Goal: Navigation & Orientation: Find specific page/section

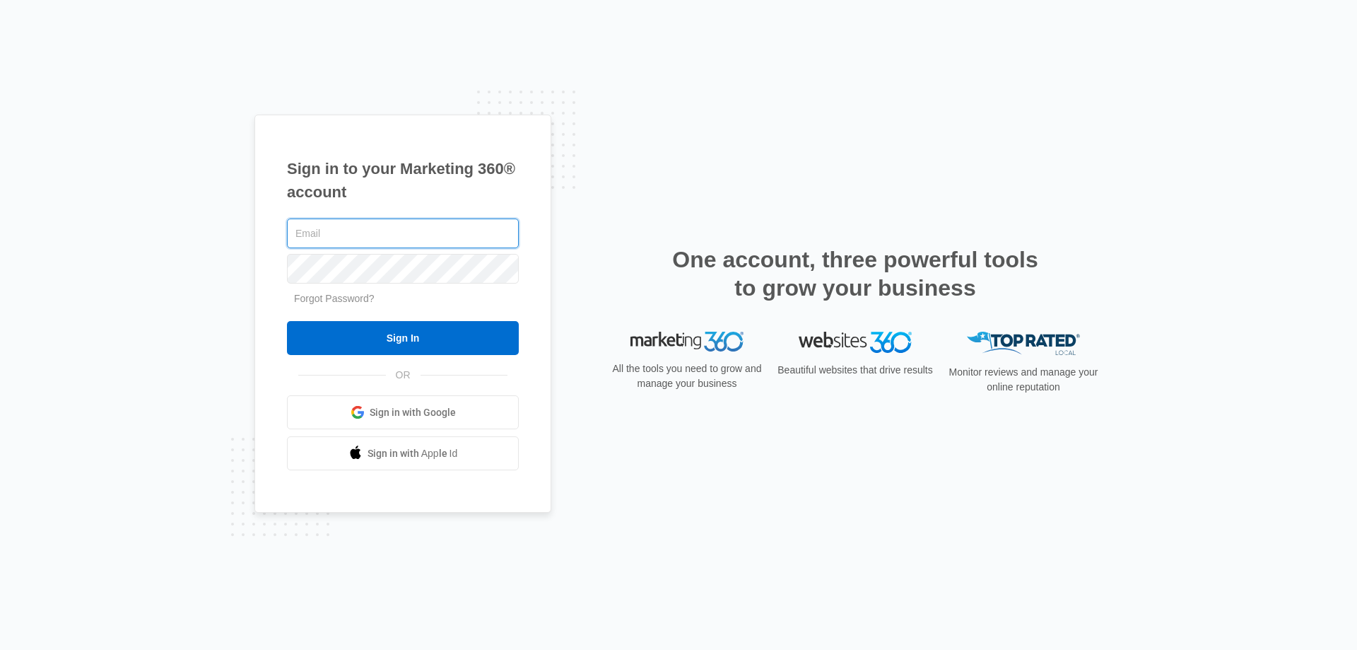
type input "[EMAIL_ADDRESS][DOMAIN_NAME]"
click at [433, 334] on input "Sign In" at bounding box center [403, 338] width 232 height 34
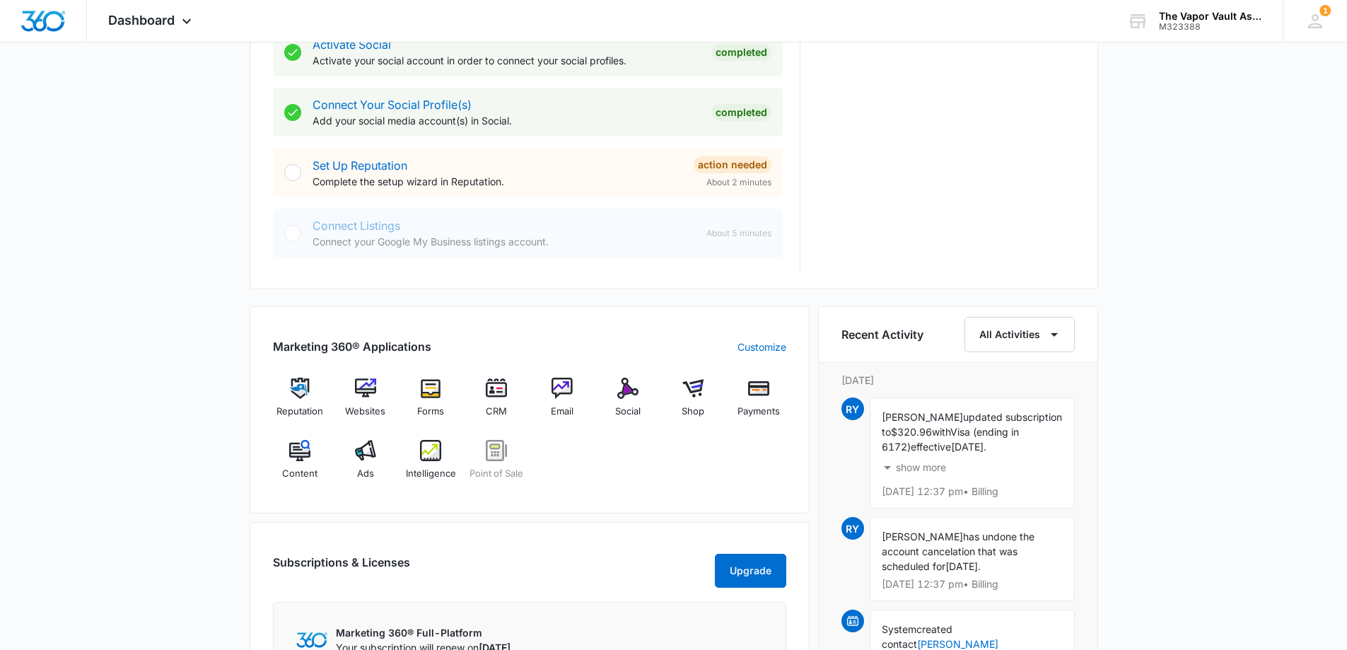
scroll to position [636, 0]
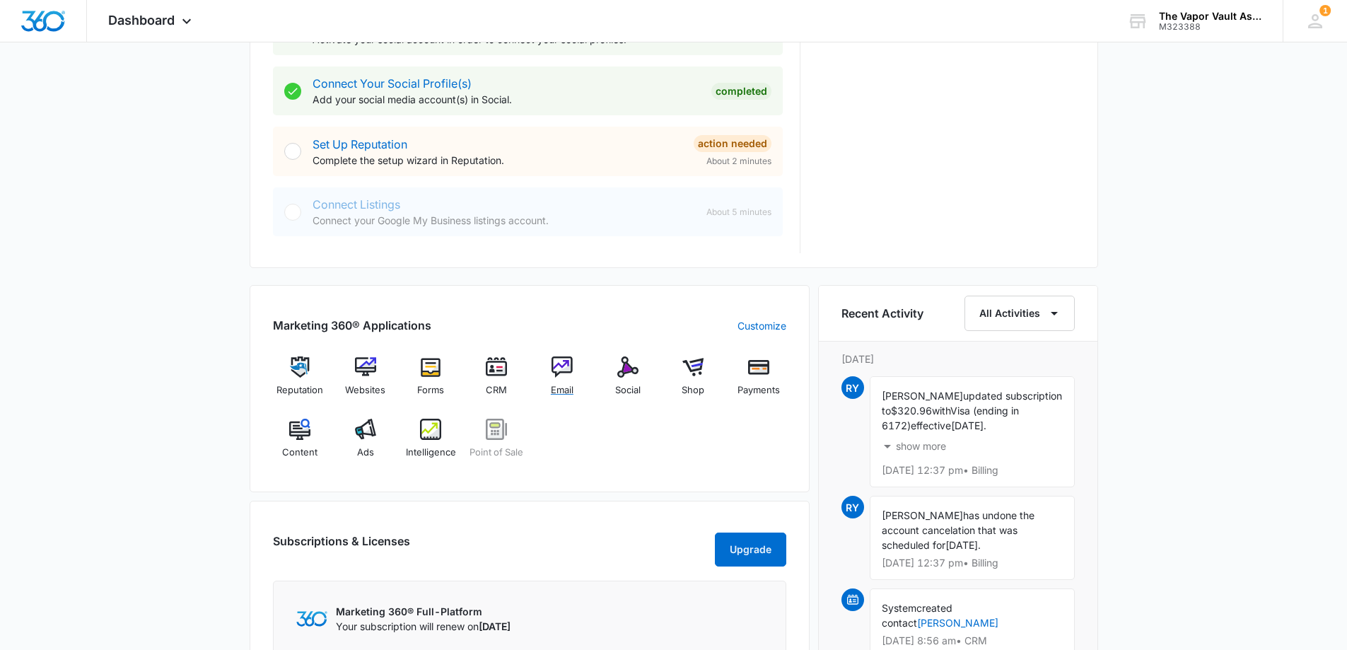
click at [566, 368] on img at bounding box center [561, 366] width 21 height 21
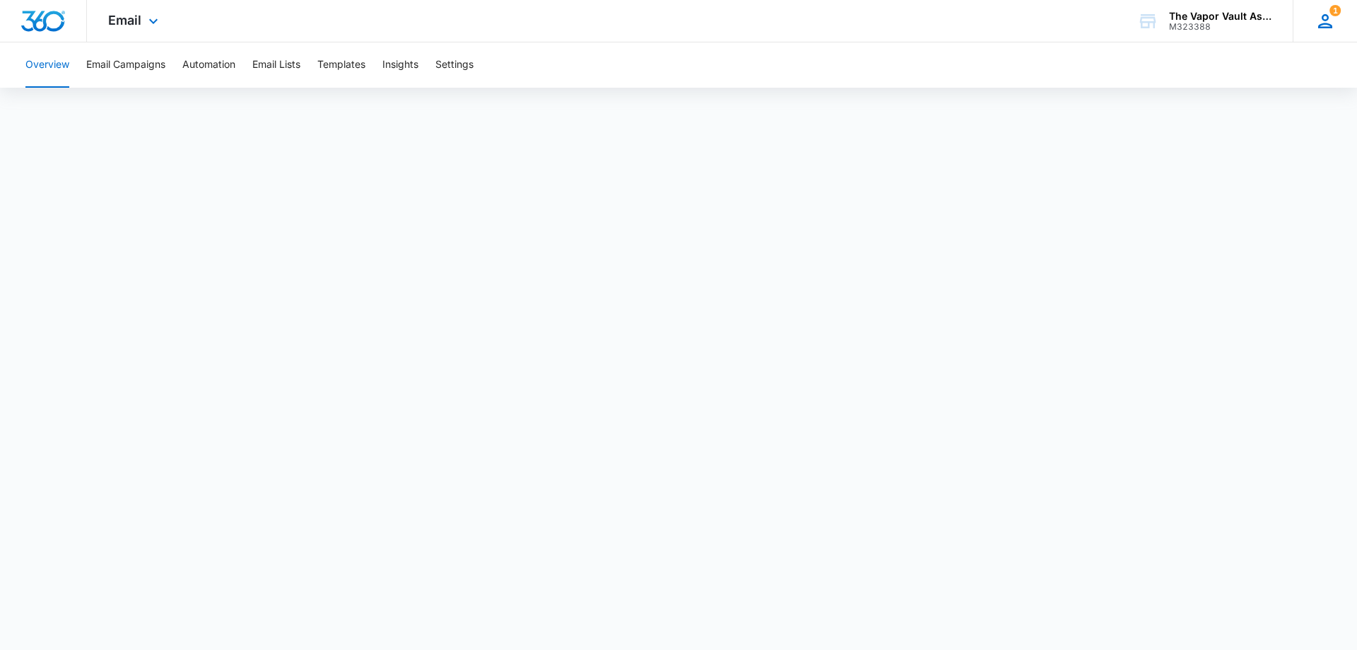
click at [1328, 26] on icon at bounding box center [1326, 21] width 14 height 14
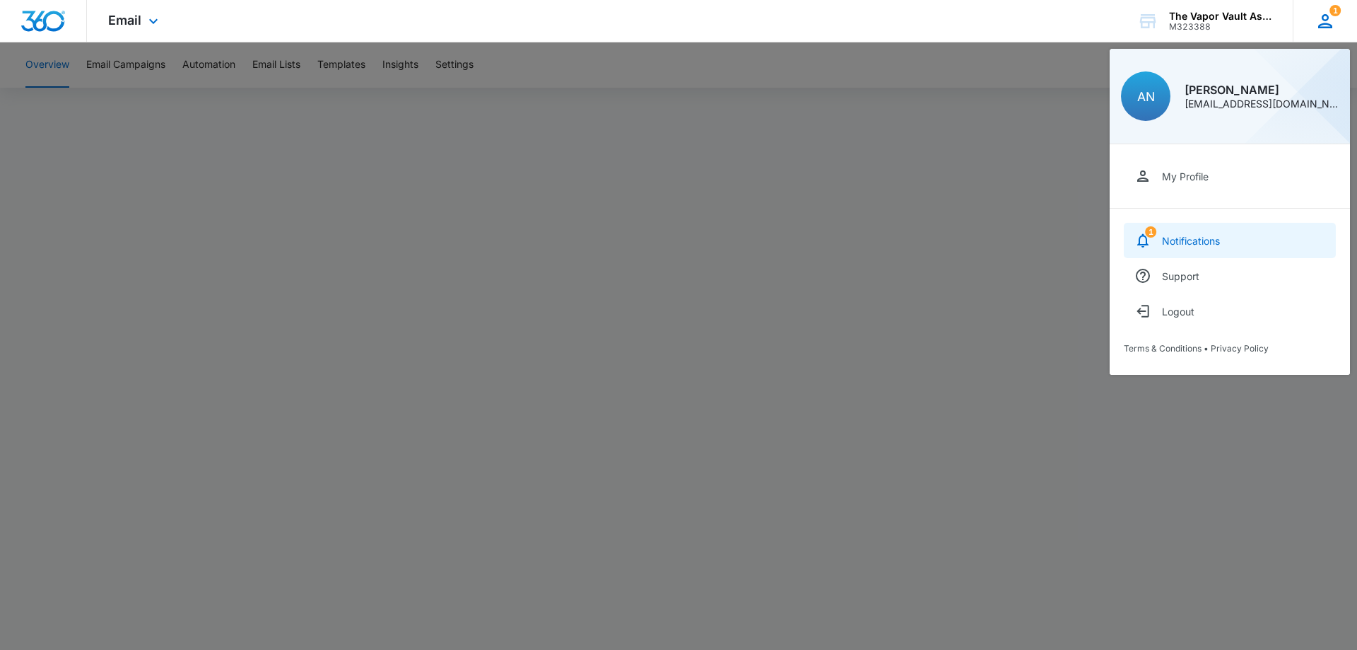
click at [1193, 239] on div "Notifications" at bounding box center [1191, 241] width 58 height 12
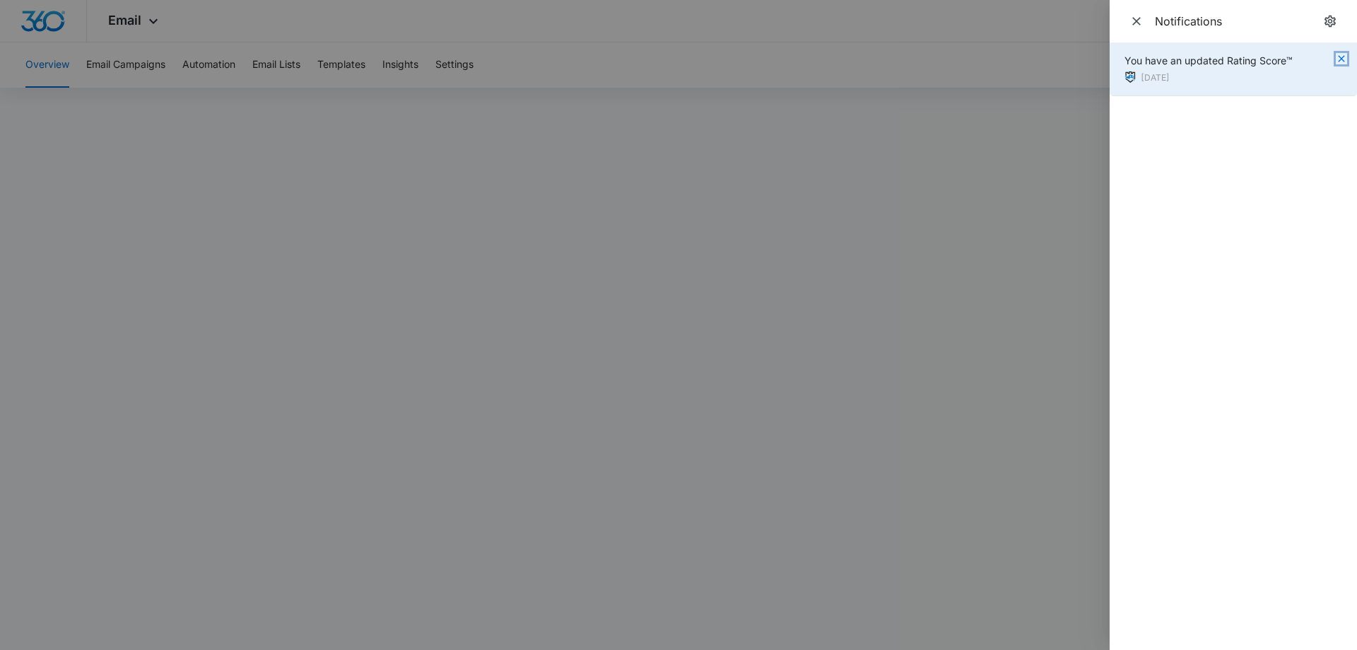
click at [1342, 59] on icon "button" at bounding box center [1341, 58] width 6 height 6
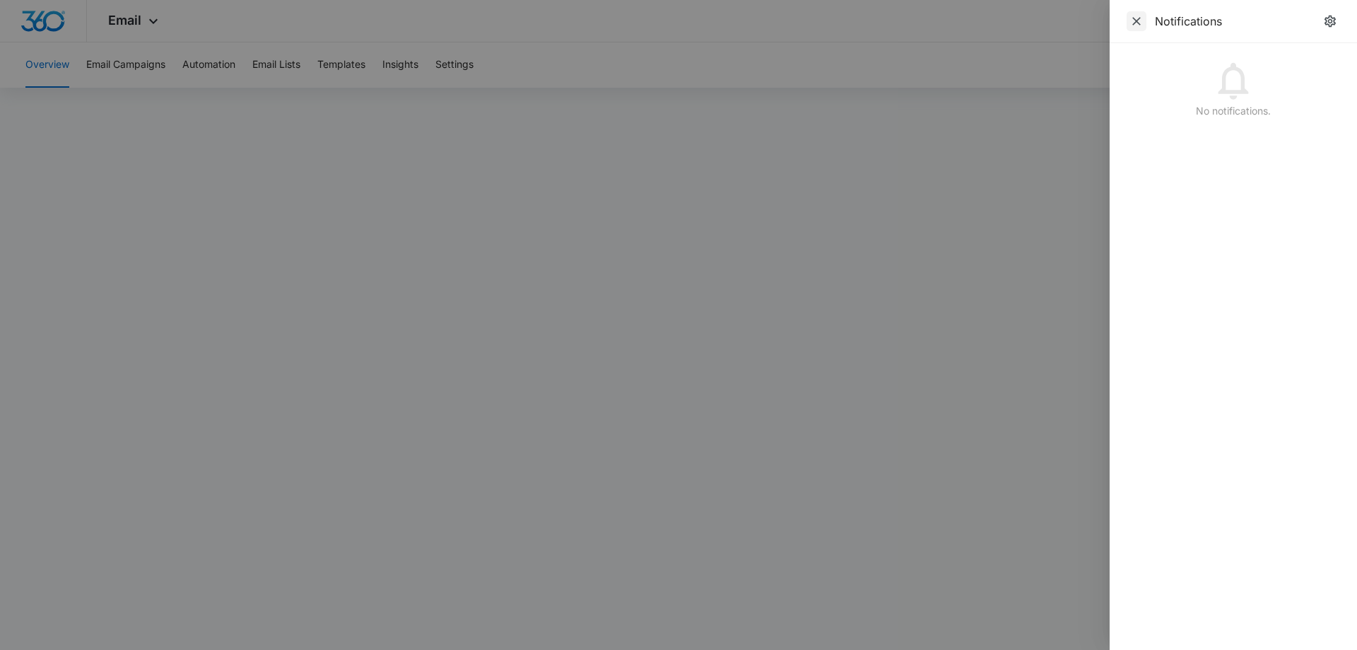
click at [1140, 16] on icon "Close" at bounding box center [1137, 21] width 14 height 14
